Goal: Task Accomplishment & Management: Use online tool/utility

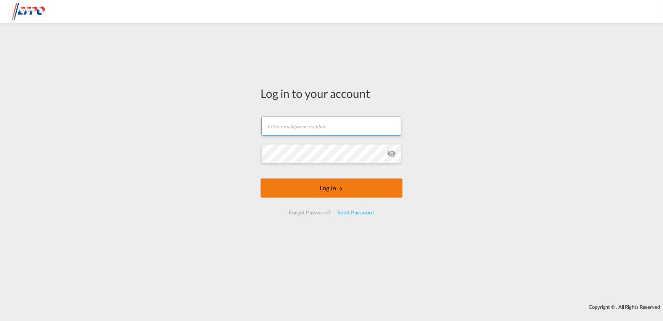
type input "[EMAIL_ADDRESS][DOMAIN_NAME]"
drag, startPoint x: 303, startPoint y: 183, endPoint x: 297, endPoint y: 183, distance: 6.5
click at [303, 183] on button "Log In" at bounding box center [332, 187] width 142 height 19
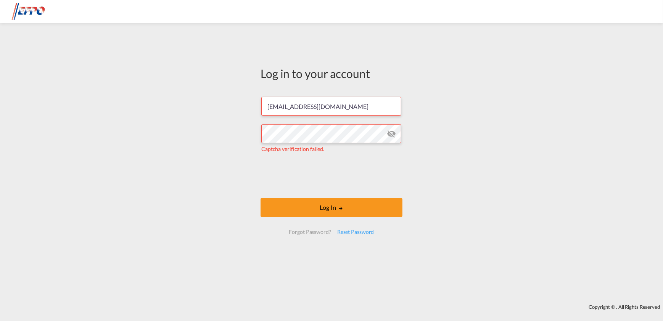
click at [318, 217] on form "[EMAIL_ADDRESS][DOMAIN_NAME] Captcha verification failed. Log In Forgot Passwor…" at bounding box center [332, 165] width 142 height 152
click at [307, 209] on button "Log In" at bounding box center [332, 207] width 142 height 19
